Goal: Communication & Community: Answer question/provide support

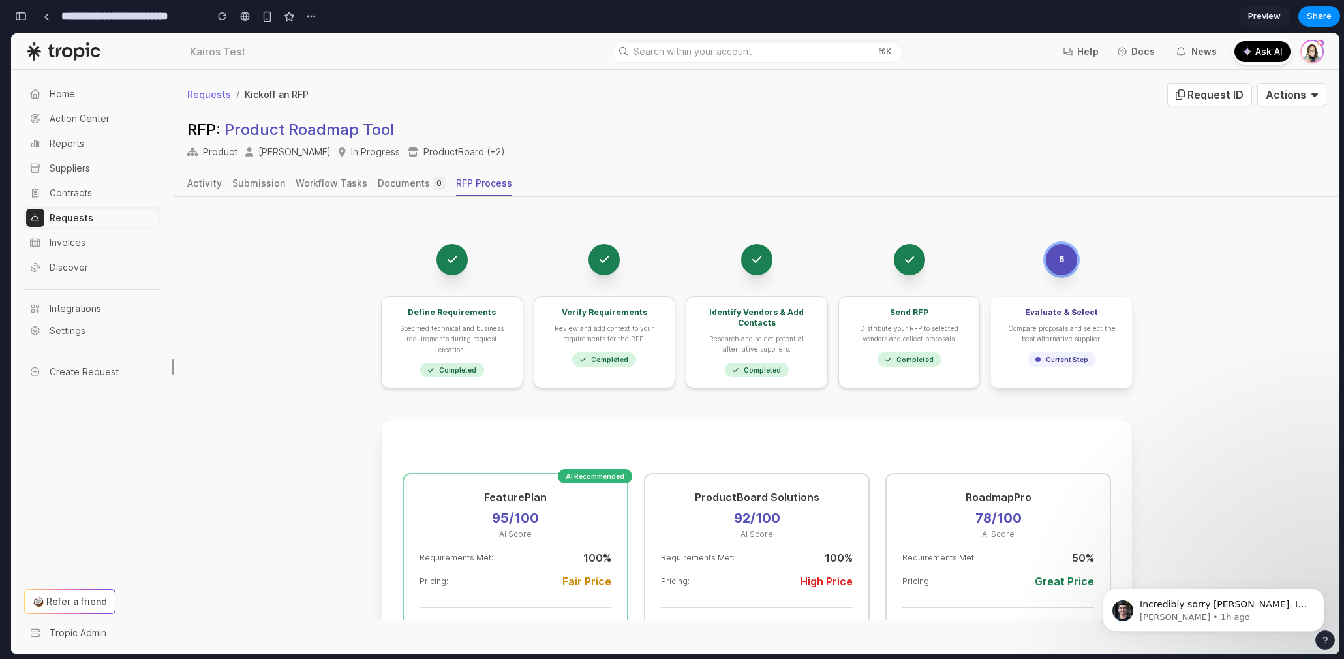
scroll to position [5067, 0]
click at [1209, 617] on p "[PERSON_NAME] • 1h ago" at bounding box center [1224, 617] width 168 height 12
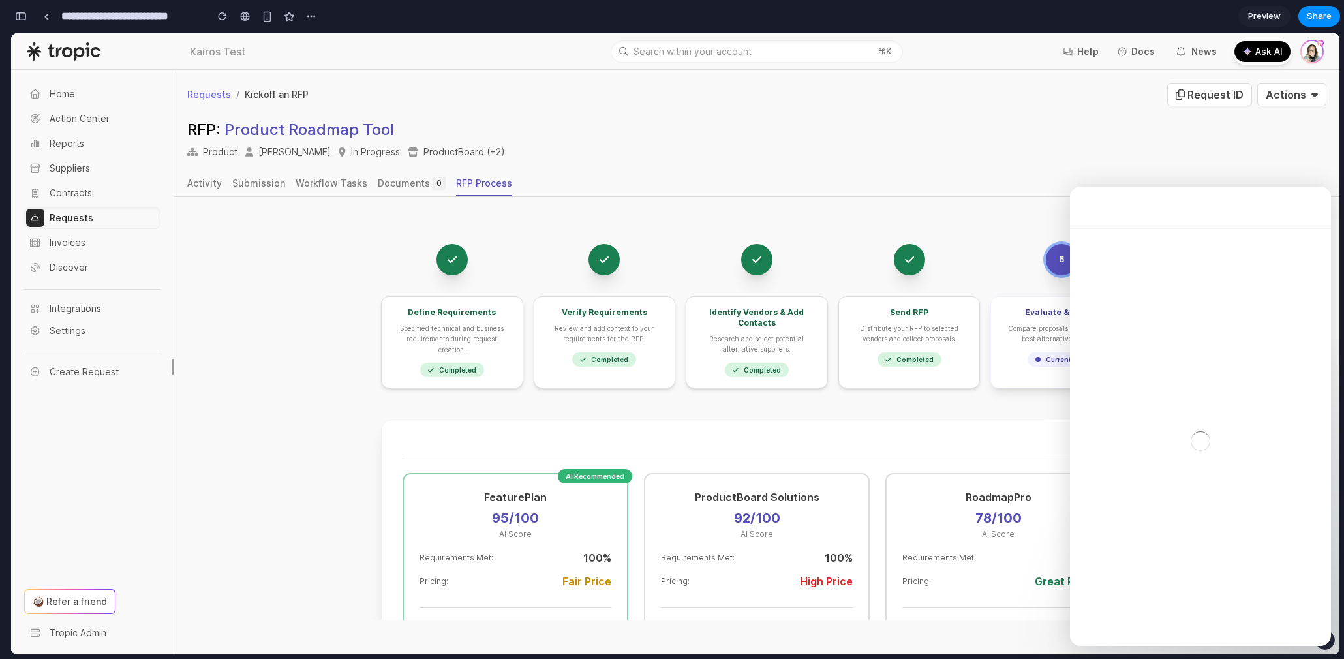
scroll to position [2, 0]
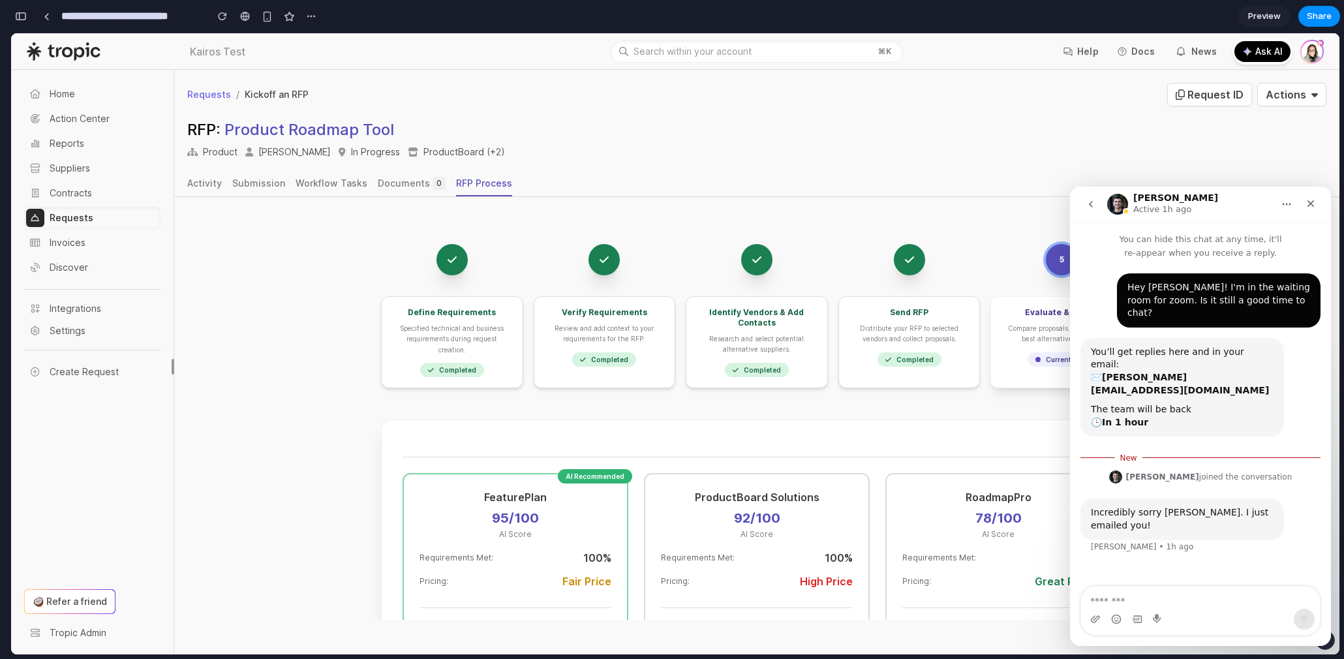
click at [1209, 608] on textarea "Message…" at bounding box center [1200, 598] width 239 height 22
type textarea "**********"
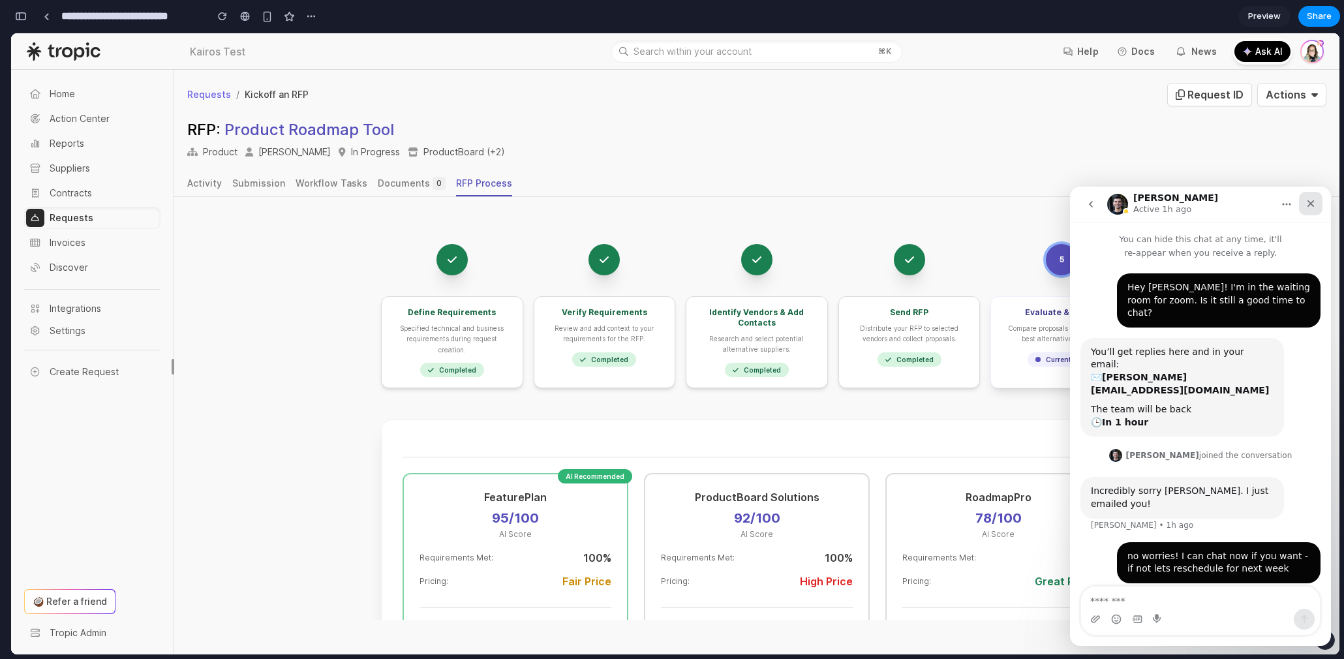
click at [1307, 199] on icon "Close" at bounding box center [1311, 203] width 10 height 10
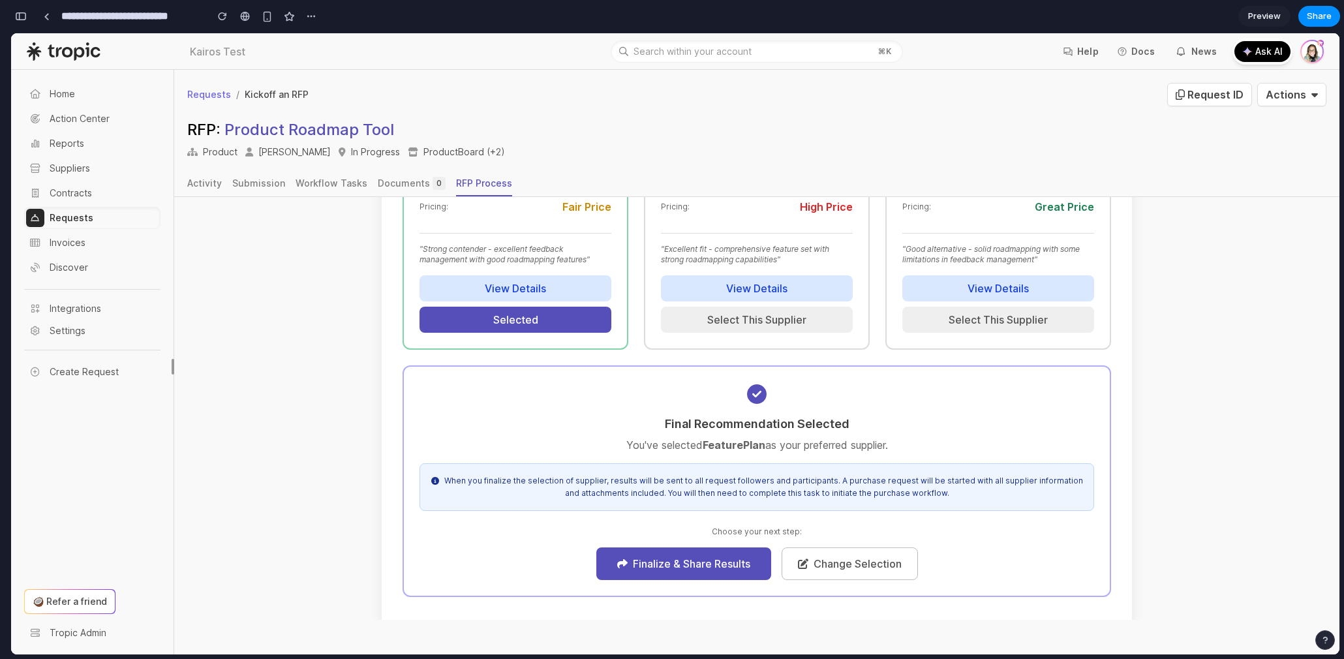
scroll to position [373, 0]
